Goal: Task Accomplishment & Management: Use online tool/utility

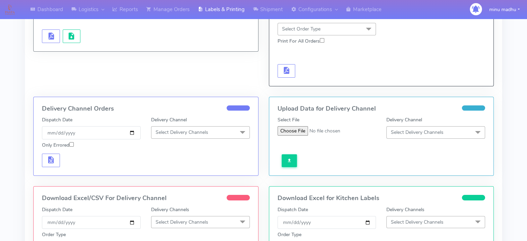
scroll to position [94, 0]
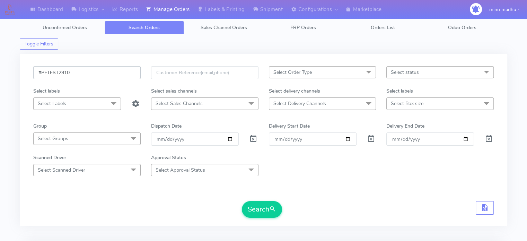
drag, startPoint x: 91, startPoint y: 75, endPoint x: 28, endPoint y: 71, distance: 63.2
click at [28, 71] on div "#PETEST2910" at bounding box center [87, 76] width 118 height 21
click at [226, 140] on input "date" at bounding box center [195, 138] width 88 height 13
click at [230, 139] on input "date" at bounding box center [195, 138] width 88 height 13
type input "[DATE]"
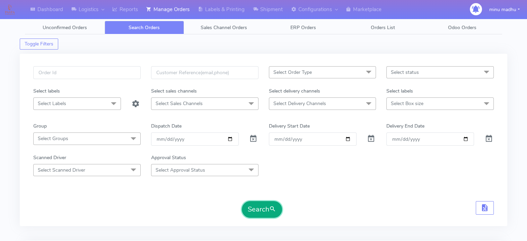
click at [254, 206] on button "Search" at bounding box center [262, 209] width 40 height 17
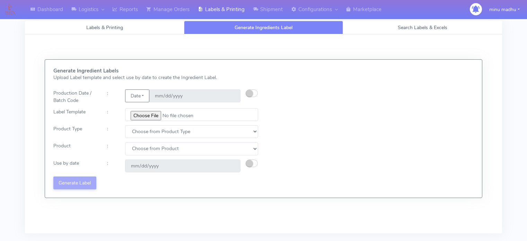
scroll to position [12, 0]
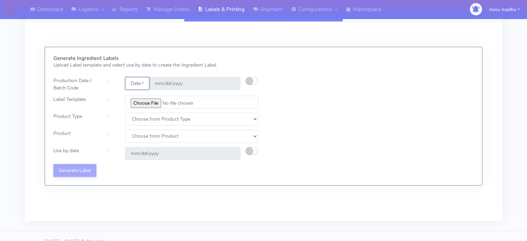
click at [146, 80] on button "Date" at bounding box center [137, 83] width 24 height 13
click at [140, 96] on link "Code" at bounding box center [152, 96] width 55 height 11
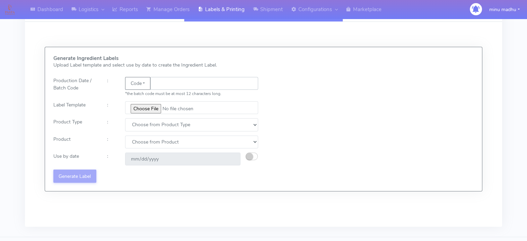
click at [175, 78] on input "text" at bounding box center [204, 83] width 108 height 13
type input "QWERTZAYDFGH"
click at [140, 109] on input "file" at bounding box center [191, 107] width 133 height 13
type input "C:\fakepath\Classic Tiramisu V1.jpg"
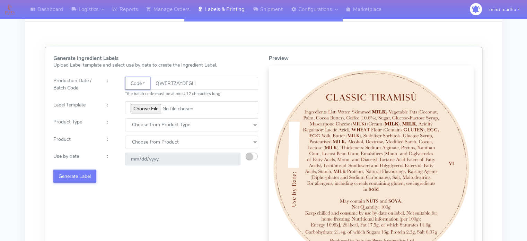
click at [146, 82] on button "Code" at bounding box center [137, 83] width 25 height 13
click at [143, 98] on link "Date" at bounding box center [152, 96] width 55 height 11
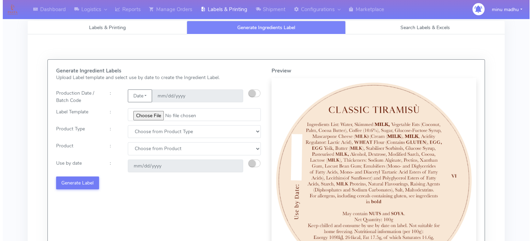
scroll to position [1, 0]
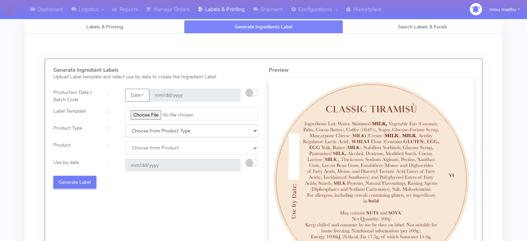
click at [178, 129] on select "Choose from Product Type ECOM ERETAIL CIRCULAR CIRC_DESERTS LASAGNE" at bounding box center [191, 130] width 133 height 13
select select "4"
click at [125, 124] on select "Choose from Product Type ECOM ERETAIL CIRCULAR CIRC_DESERTS LASAGNE" at bounding box center [191, 130] width 133 height 13
select select
click at [171, 133] on select "Choose from Product Type ECOM ERETAIL CIRCULAR CIRC_DESERTS LASAGNE" at bounding box center [191, 130] width 133 height 13
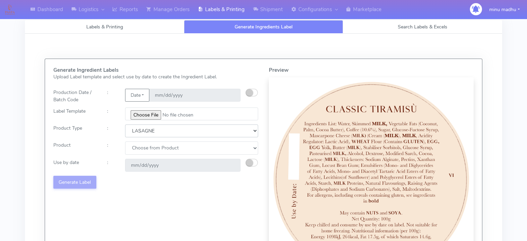
click at [125, 124] on select "Choose from Product Type ECOM ERETAIL CIRCULAR CIRC_DESERTS LASAGNE" at bounding box center [191, 130] width 133 height 13
click at [177, 134] on select "Choose from Product Type ECOM ERETAIL CIRCULAR CIRC_DESERTS LASAGNE" at bounding box center [191, 130] width 133 height 13
select select "2"
click at [125, 124] on select "Choose from Product Type ECOM ERETAIL CIRCULAR CIRC_DESERTS LASAGNE" at bounding box center [191, 130] width 133 height 13
click at [154, 145] on select "Choose from Product POT OLIVE POTS" at bounding box center [191, 147] width 133 height 13
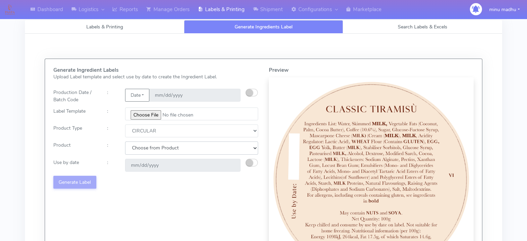
select select "0"
click at [125, 141] on select "Choose from Product POT OLIVE POTS" at bounding box center [191, 147] width 133 height 13
type input "2025-09-04"
click at [69, 181] on button "Generate Label" at bounding box center [74, 182] width 43 height 13
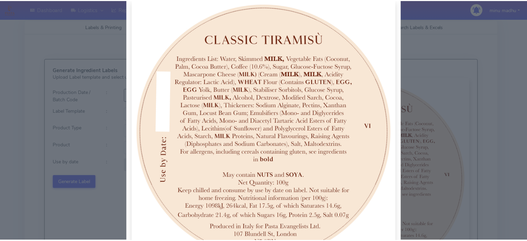
scroll to position [0, 0]
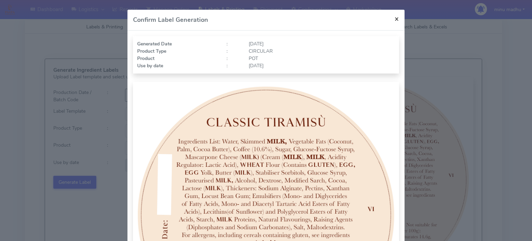
click at [395, 18] on span "×" at bounding box center [397, 19] width 5 height 10
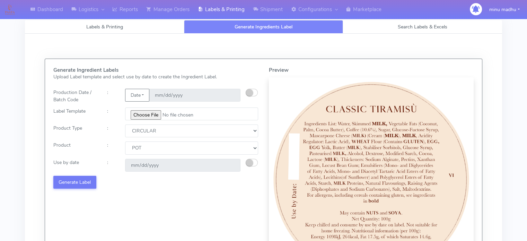
select select
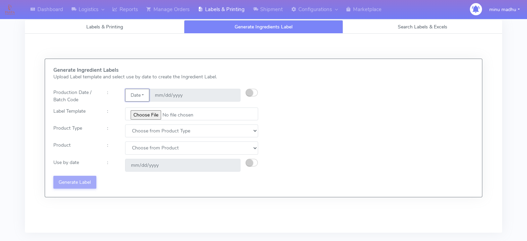
click at [143, 94] on button "Date" at bounding box center [137, 95] width 24 height 13
click at [142, 109] on link "Code" at bounding box center [152, 108] width 55 height 11
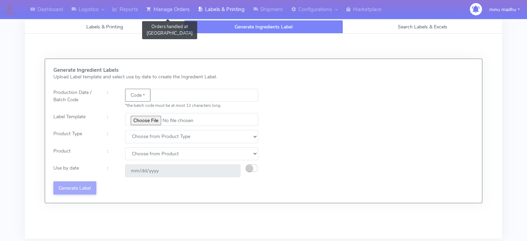
click at [168, 8] on link "Manage Orders" at bounding box center [168, 9] width 52 height 19
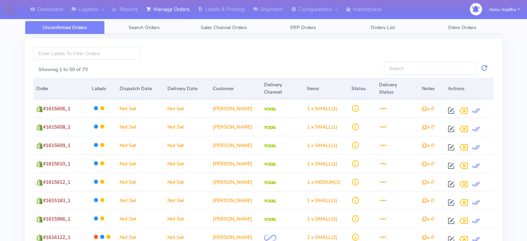
click at [143, 28] on span "Search Orders" at bounding box center [144, 27] width 31 height 7
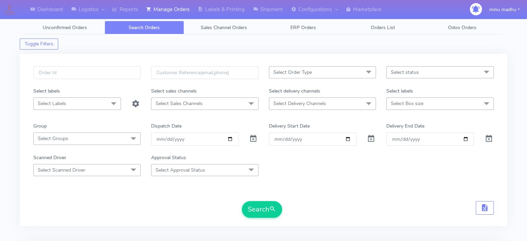
click at [317, 73] on span "Select Order Type" at bounding box center [322, 72] width 107 height 12
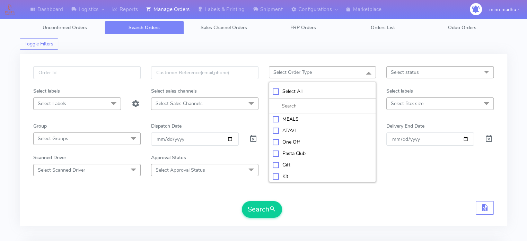
click at [365, 228] on div "Select Order Type Select All MEALS ATAVI One Off Pasta Club Gift Kit Event Unkn…" at bounding box center [264, 143] width 488 height 187
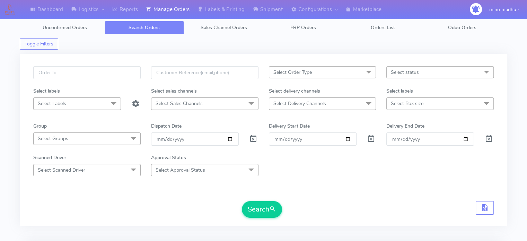
click at [342, 176] on form "Select Order Type Select All MEALS ATAVI One Off Pasta Club Gift Kit Event Unkn…" at bounding box center [263, 141] width 461 height 151
click at [223, 27] on span "Sales Channel Orders" at bounding box center [224, 27] width 46 height 7
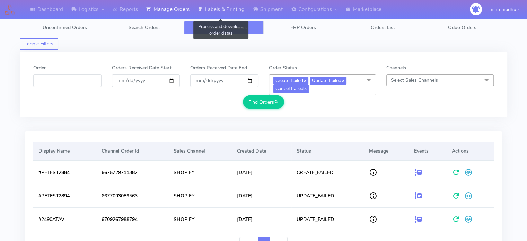
click at [220, 8] on link "Labels & Printing" at bounding box center [221, 9] width 55 height 19
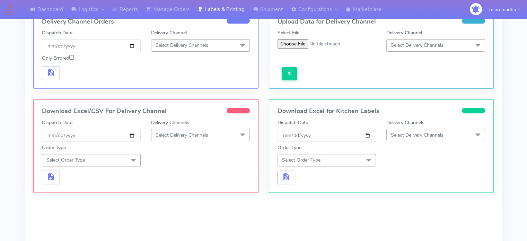
scroll to position [179, 0]
click at [179, 134] on span "Select Delivery Channels" at bounding box center [182, 135] width 53 height 7
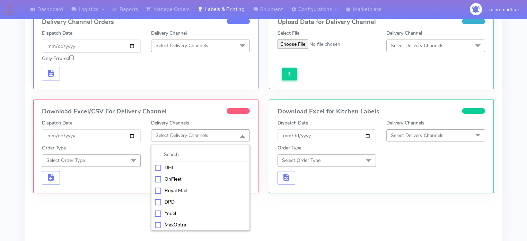
click at [157, 212] on div "Yodel" at bounding box center [200, 213] width 91 height 7
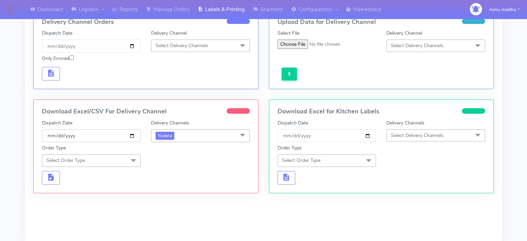
click at [130, 133] on input "[DATE]" at bounding box center [91, 135] width 99 height 13
type input "2025-08-25"
click at [95, 159] on span "Select Order Type" at bounding box center [91, 160] width 99 height 12
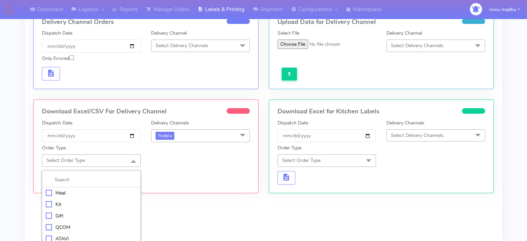
scroll to position [201, 0]
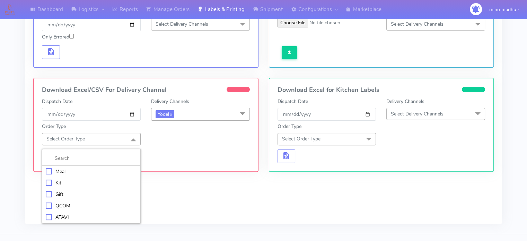
click at [48, 169] on div "Meal" at bounding box center [91, 171] width 91 height 7
checkbox input "true"
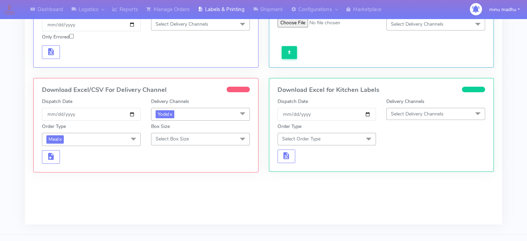
click at [126, 140] on span "Meal x" at bounding box center [91, 139] width 99 height 13
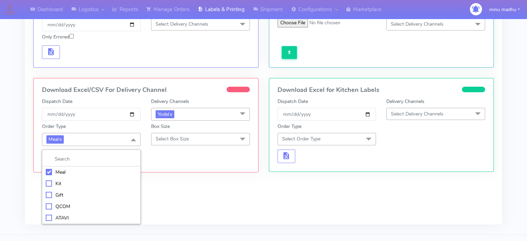
click at [47, 183] on div "Kit" at bounding box center [91, 183] width 91 height 7
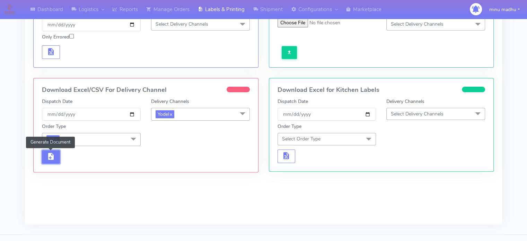
click at [50, 158] on span "button" at bounding box center [51, 158] width 8 height 7
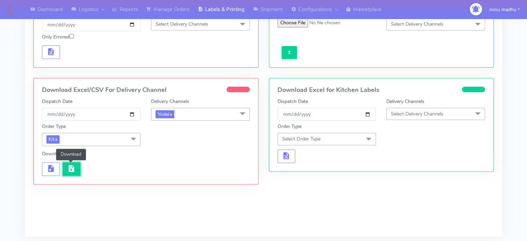
click at [70, 169] on span "button" at bounding box center [71, 170] width 8 height 7
click at [522, 176] on div "Dashboard Logistics London Logistics Reports Manage Orders Labels & Printing Sh…" at bounding box center [263, 28] width 527 height 435
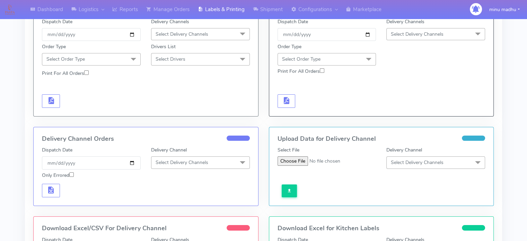
scroll to position [166, 0]
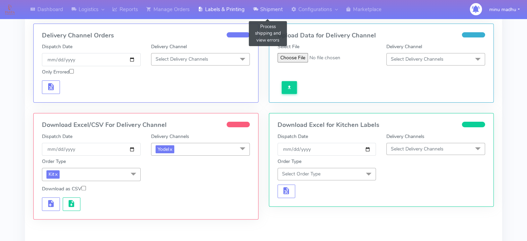
click at [273, 8] on link "Shipment" at bounding box center [268, 9] width 38 height 19
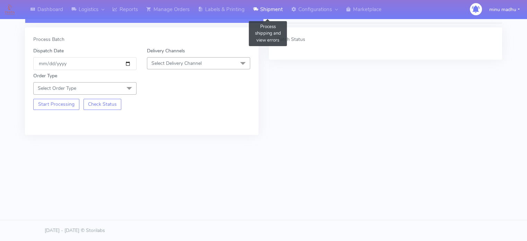
scroll to position [15, 0]
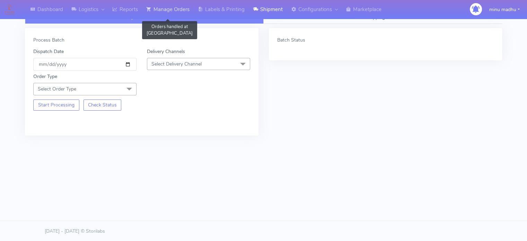
click at [177, 9] on link "Manage Orders" at bounding box center [168, 9] width 52 height 19
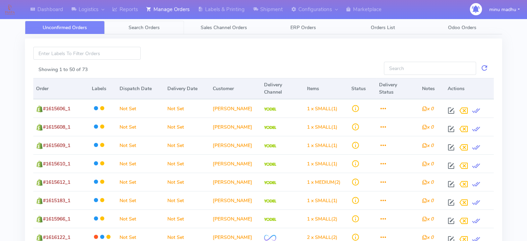
click at [131, 28] on span "Search Orders" at bounding box center [144, 27] width 31 height 7
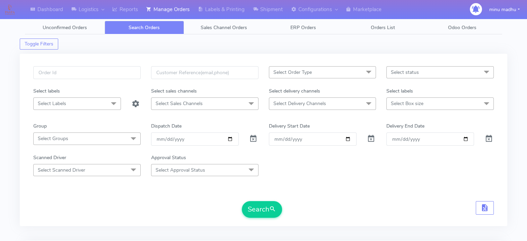
click at [257, 140] on div at bounding box center [254, 138] width 20 height 13
click at [252, 139] on span at bounding box center [253, 140] width 8 height 7
click at [230, 139] on input "date" at bounding box center [195, 138] width 88 height 13
type input "2025-08-25"
click at [261, 210] on button "Search" at bounding box center [262, 209] width 40 height 17
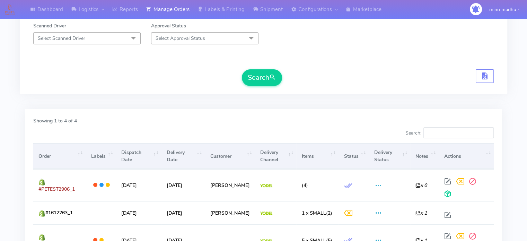
scroll to position [192, 0]
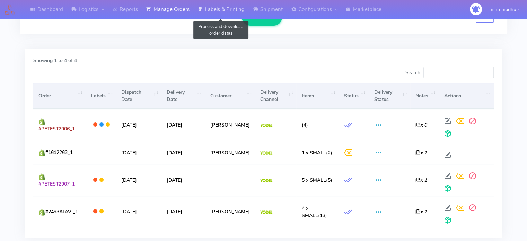
click at [220, 8] on link "Labels & Printing" at bounding box center [221, 9] width 55 height 19
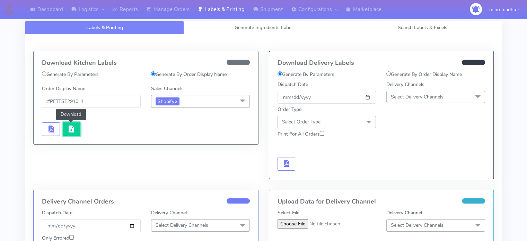
click at [71, 128] on span "button" at bounding box center [71, 130] width 8 height 7
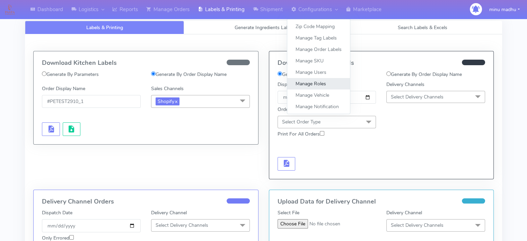
click at [312, 86] on link "Manage Roles" at bounding box center [318, 83] width 63 height 11
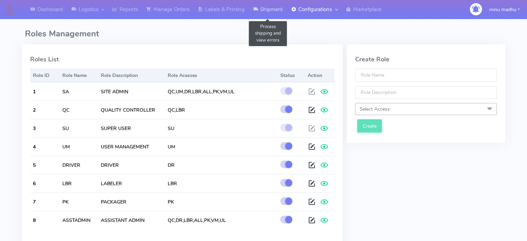
click at [273, 9] on link "Shipment" at bounding box center [268, 9] width 38 height 19
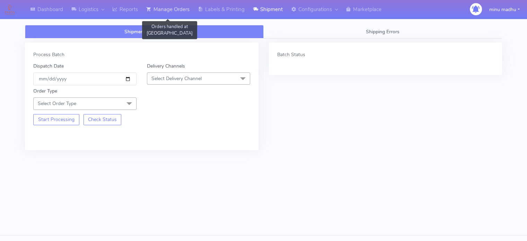
click at [175, 8] on link "Manage Orders" at bounding box center [168, 9] width 52 height 19
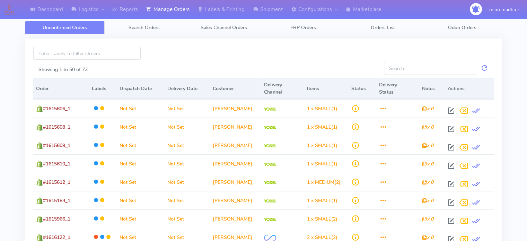
click at [300, 27] on span "ERP Orders" at bounding box center [303, 27] width 26 height 7
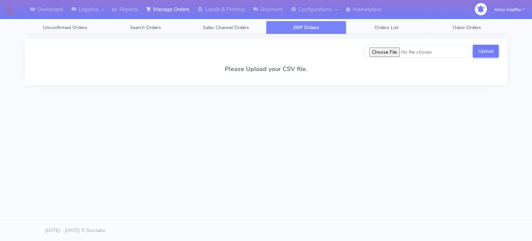
click at [384, 26] on span "Orders List" at bounding box center [387, 27] width 24 height 7
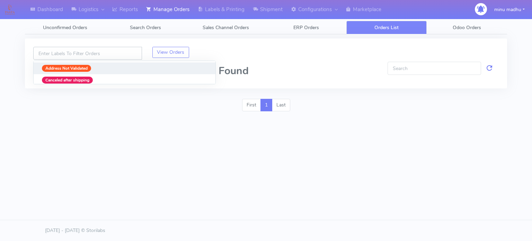
click at [91, 53] on input at bounding box center [87, 53] width 109 height 13
click at [72, 69] on strong "Address Not Validated" at bounding box center [66, 68] width 42 height 6
type input "Address Not Validated"
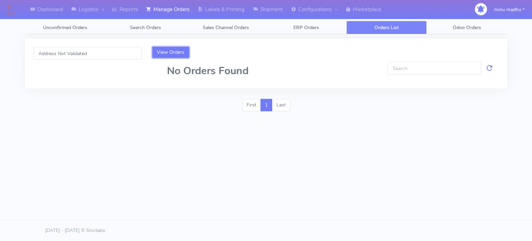
click at [165, 54] on button "View Orders" at bounding box center [170, 52] width 37 height 11
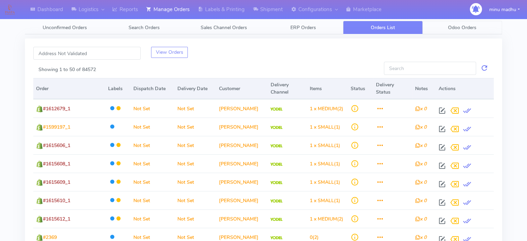
click at [457, 26] on span "Odoo Orders" at bounding box center [462, 27] width 28 height 7
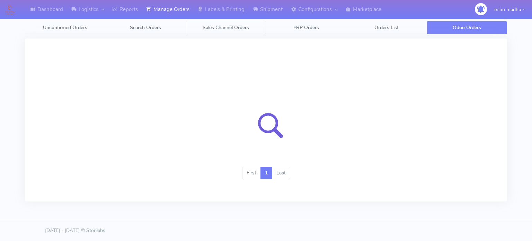
click at [225, 25] on span "Sales Channel Orders" at bounding box center [226, 27] width 46 height 7
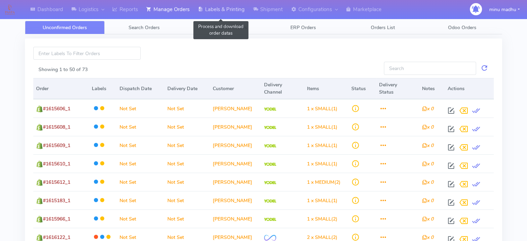
click at [227, 7] on link "Labels & Printing" at bounding box center [221, 9] width 55 height 19
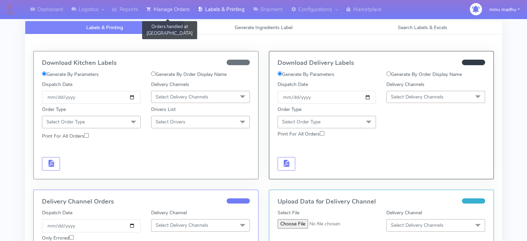
click at [178, 7] on link "Manage Orders" at bounding box center [168, 9] width 52 height 19
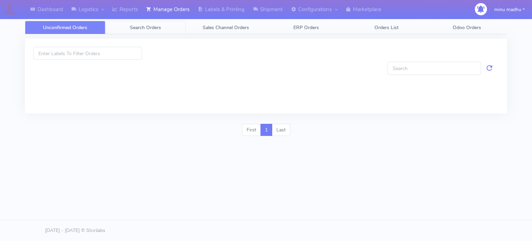
click at [148, 26] on span "Search Orders" at bounding box center [145, 27] width 31 height 7
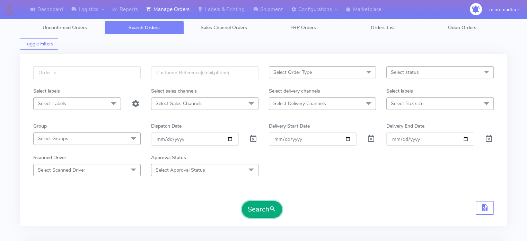
click at [258, 207] on button "Search" at bounding box center [262, 209] width 40 height 17
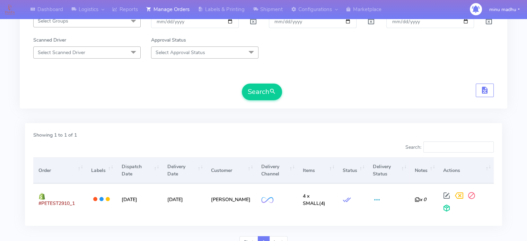
scroll to position [145, 0]
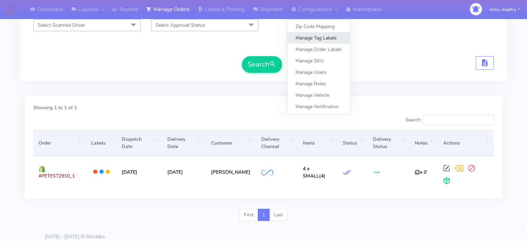
click at [317, 41] on link "Manage Tag Labels" at bounding box center [318, 37] width 63 height 11
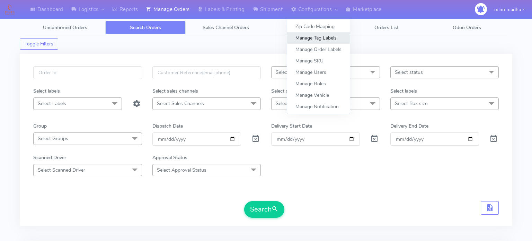
select select
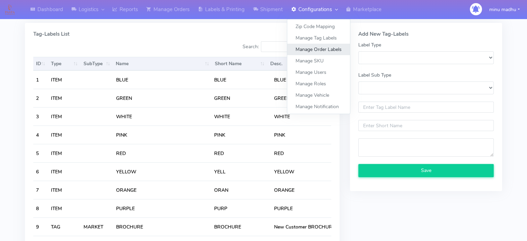
click at [315, 51] on link "Manage Order Labels" at bounding box center [318, 49] width 63 height 11
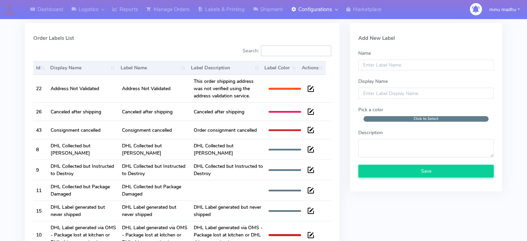
click at [304, 45] on input "Search:" at bounding box center [296, 50] width 70 height 11
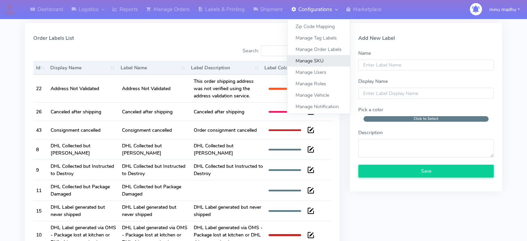
click at [309, 57] on link "Manage SKU" at bounding box center [318, 60] width 63 height 11
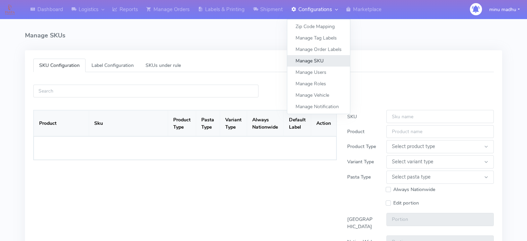
select select
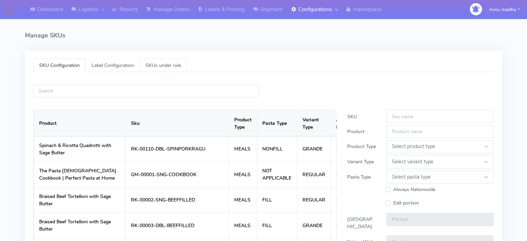
click at [167, 64] on span "SKUs under rule" at bounding box center [163, 65] width 35 height 7
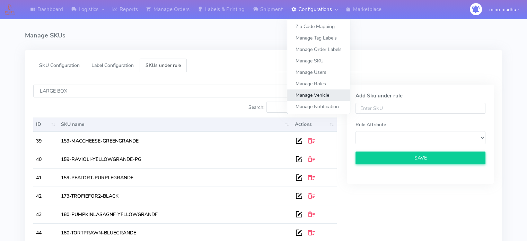
click at [319, 96] on link "Manage Vehicle" at bounding box center [318, 94] width 63 height 11
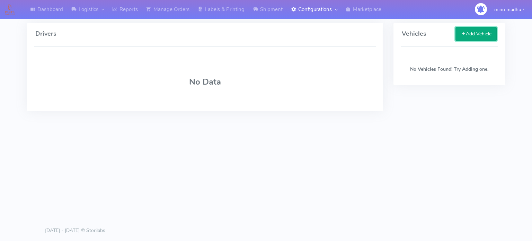
click at [463, 36] on span at bounding box center [463, 33] width 5 height 7
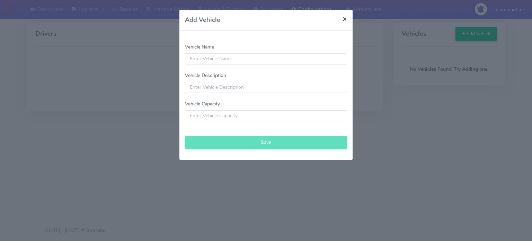
click at [346, 19] on span "×" at bounding box center [345, 19] width 5 height 10
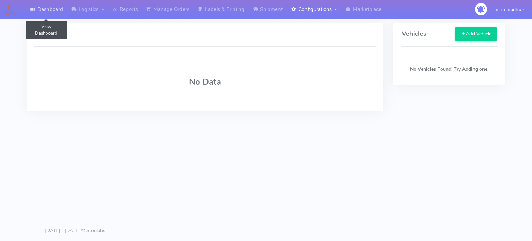
click at [55, 11] on link "Dashboard" at bounding box center [46, 9] width 41 height 19
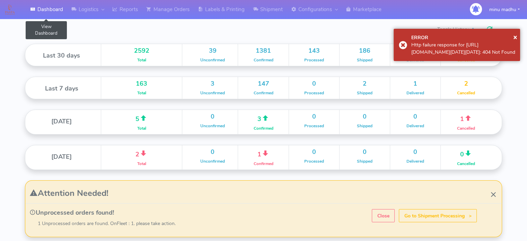
scroll to position [123, 238]
click at [87, 11] on link "Logistics" at bounding box center [87, 9] width 41 height 19
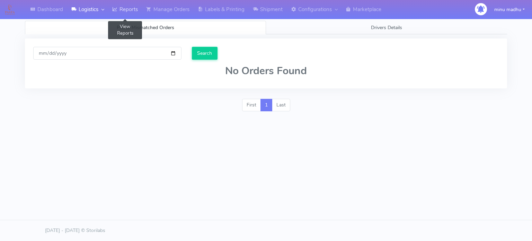
click at [129, 10] on link "Reports" at bounding box center [125, 9] width 34 height 19
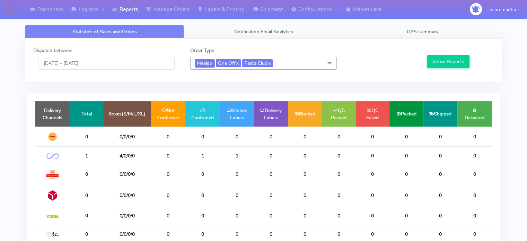
click at [212, 62] on link "x" at bounding box center [210, 62] width 3 height 7
click at [216, 62] on link "x" at bounding box center [215, 62] width 3 height 7
checkbox input "false"
click at [222, 63] on link "x" at bounding box center [221, 62] width 3 height 7
checkbox input "false"
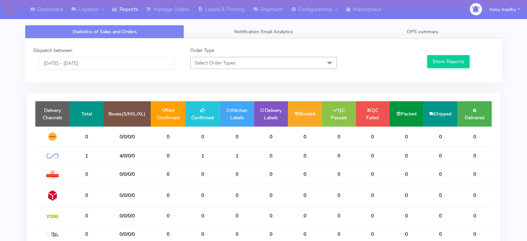
click at [238, 63] on span "Select Order Types" at bounding box center [263, 63] width 147 height 12
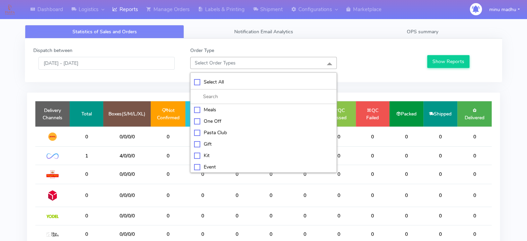
click at [198, 108] on div "Meals" at bounding box center [263, 109] width 139 height 7
checkbox input "true"
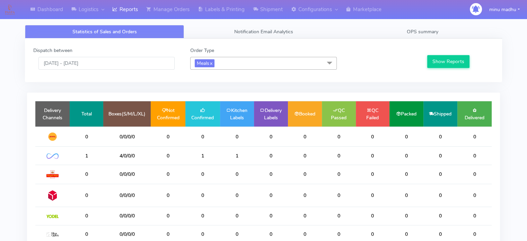
click at [344, 87] on div "Dispatch between [DATE] - [DATE] Order Type Meals x Select All Meals One Off Pa…" at bounding box center [264, 186] width 488 height 296
click at [443, 59] on button "Show Reports" at bounding box center [448, 61] width 43 height 13
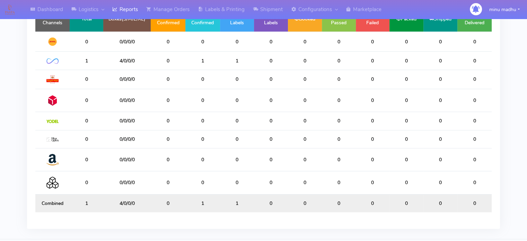
scroll to position [97, 0]
